Goal: Browse casually: Explore the website without a specific task or goal

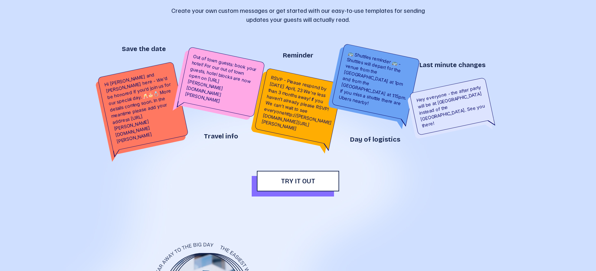
scroll to position [1505, 0]
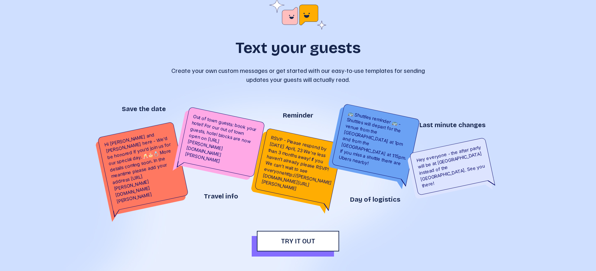
click at [320, 151] on div "RSVP - Please respond by [DATE] April, 23 We’re less than 3 months away! If you…" at bounding box center [299, 166] width 88 height 77
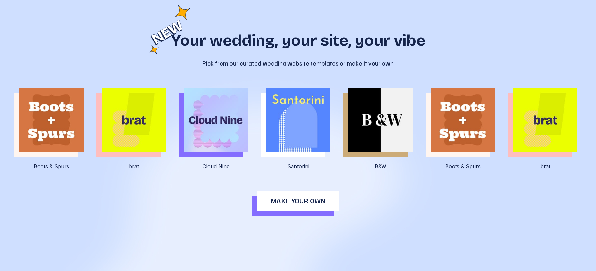
scroll to position [1162, 0]
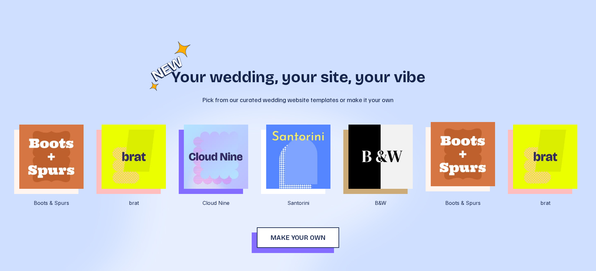
click at [412, 144] on img at bounding box center [444, 154] width 64 height 64
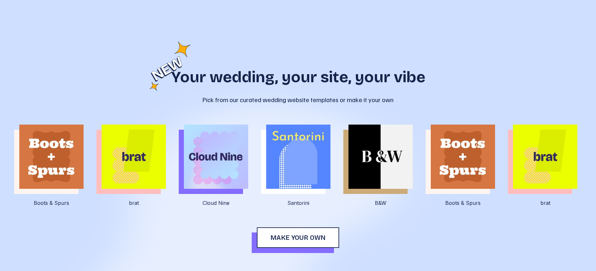
click at [427, 173] on img at bounding box center [459, 154] width 64 height 64
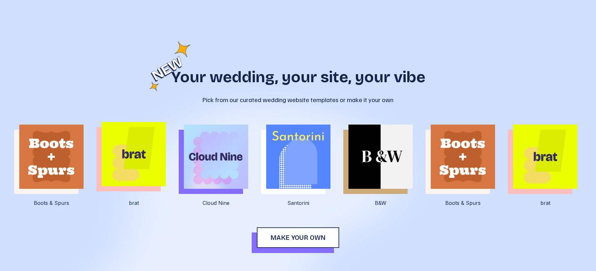
click at [120, 160] on img at bounding box center [109, 154] width 64 height 64
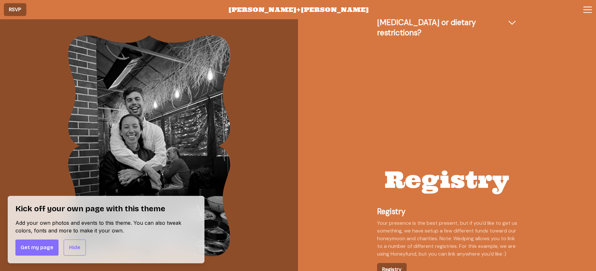
scroll to position [2769, 0]
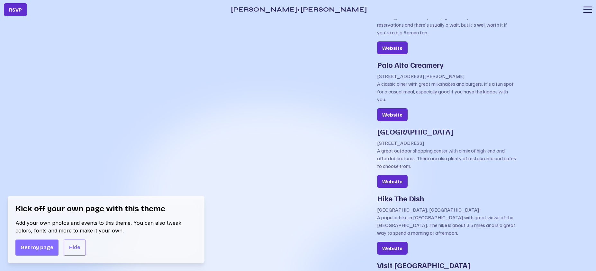
scroll to position [2067, 0]
